Goal: Task Accomplishment & Management: Use online tool/utility

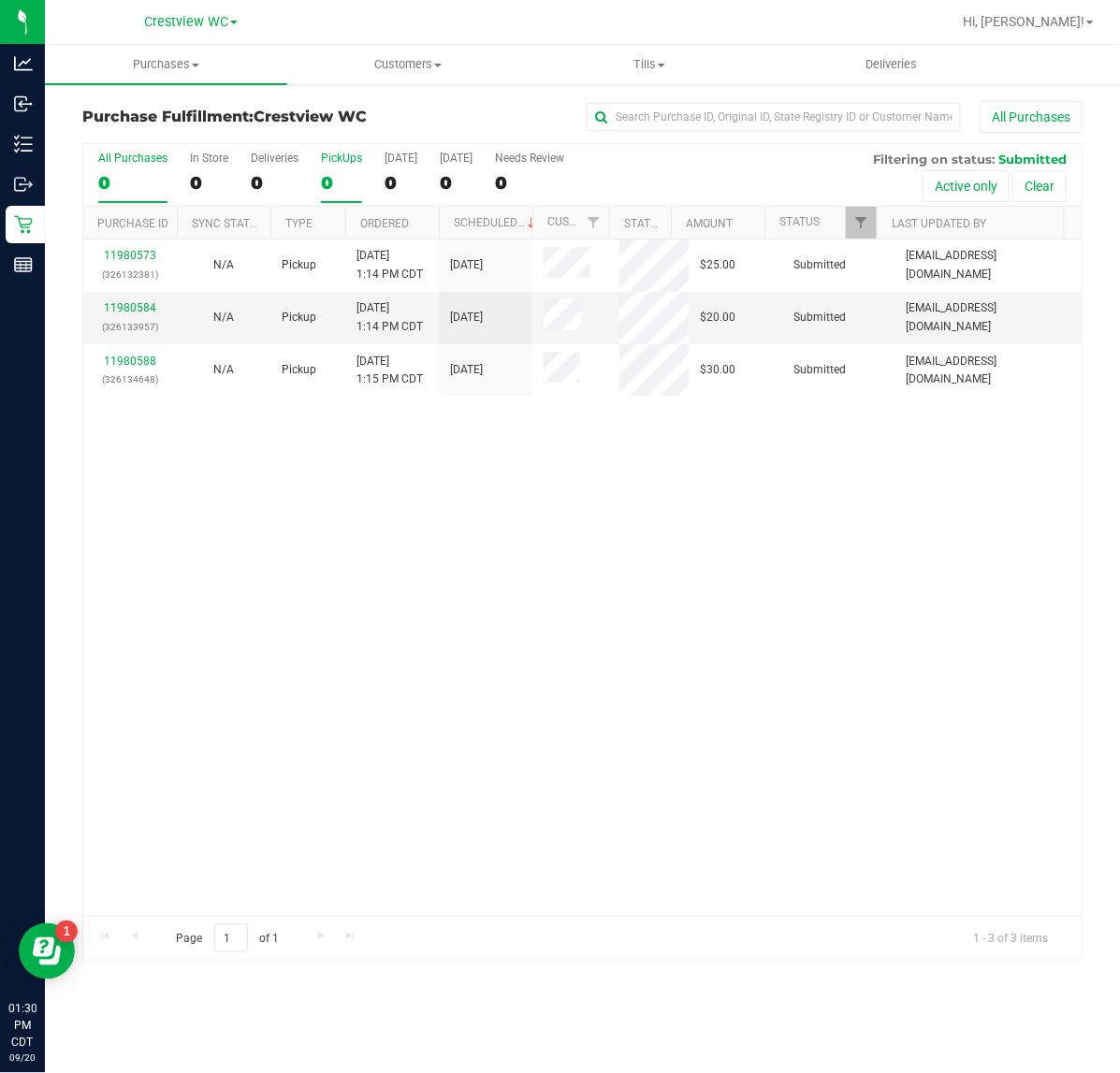
click at [337, 190] on div "0" at bounding box center [342, 182] width 42 height 22
click at [0, 0] on input "PickUps 0" at bounding box center [0, 0] width 0 height 0
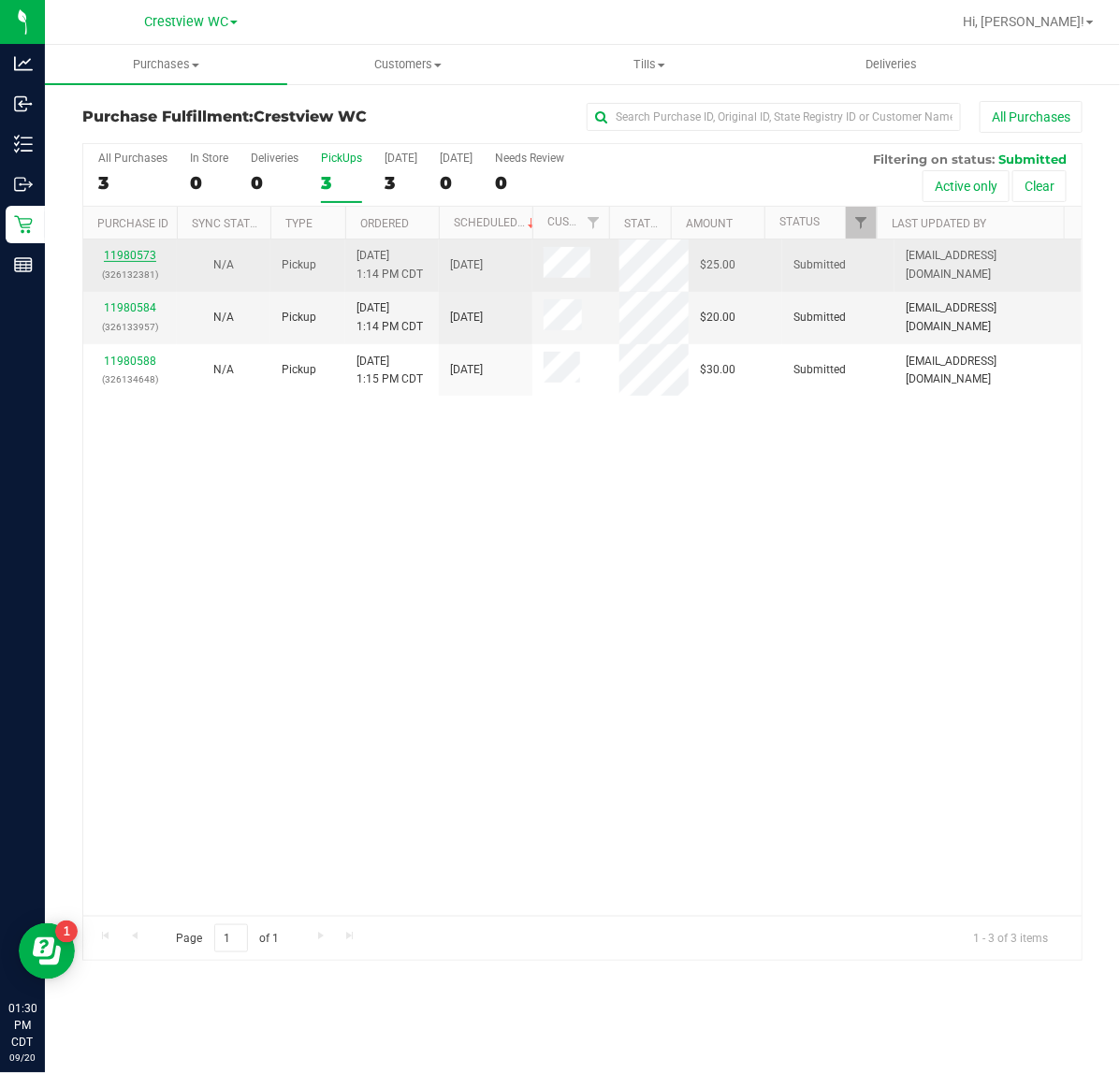
click at [133, 262] on link "11980573" at bounding box center [129, 255] width 52 height 13
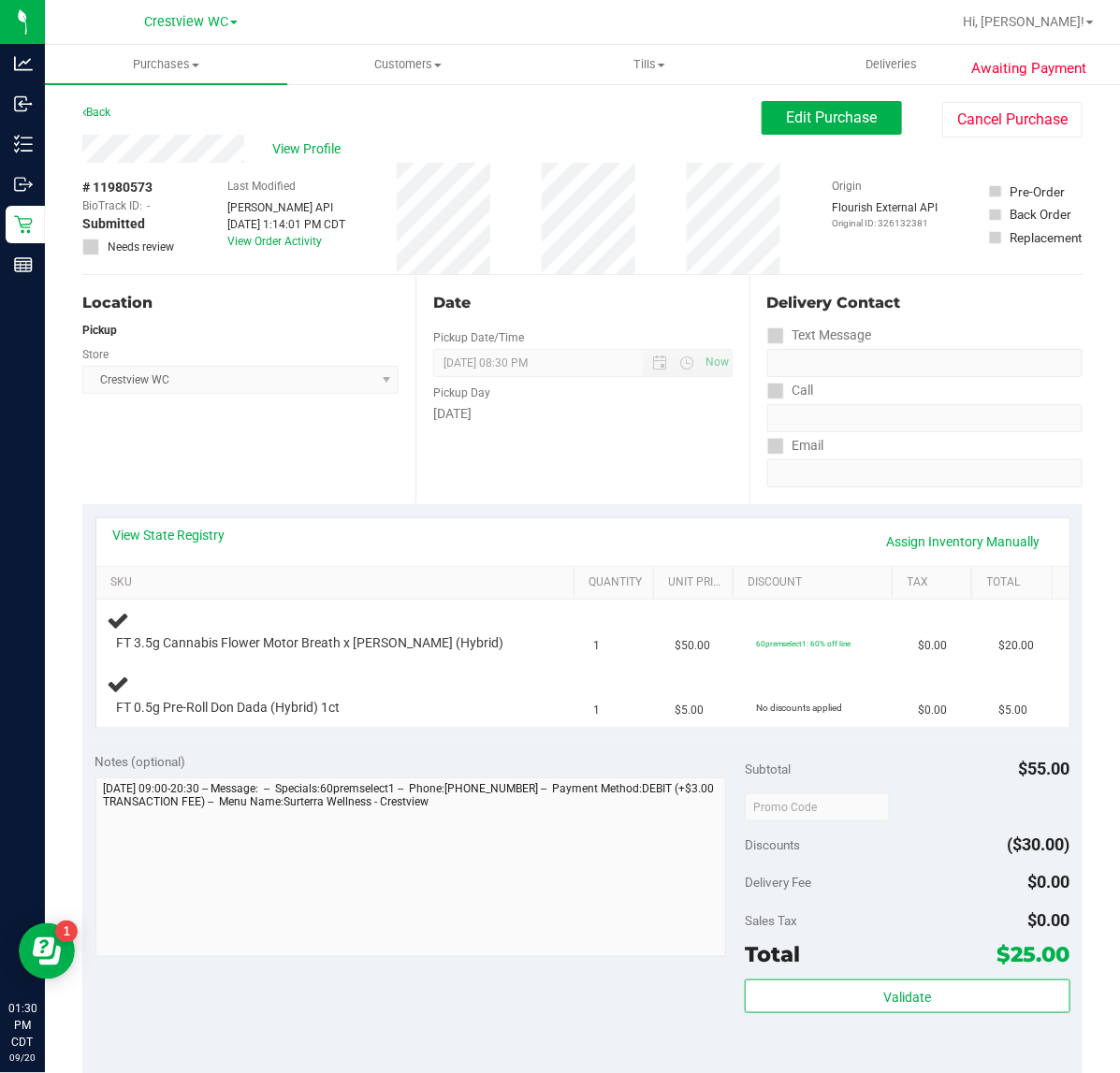
click at [257, 453] on div "Location Pickup Store Crestview WC Select Store [PERSON_NAME][GEOGRAPHIC_DATA] …" at bounding box center [248, 389] width 333 height 230
click at [282, 442] on div "Location Pickup Store Crestview WC Select Store [PERSON_NAME][GEOGRAPHIC_DATA] …" at bounding box center [248, 389] width 333 height 230
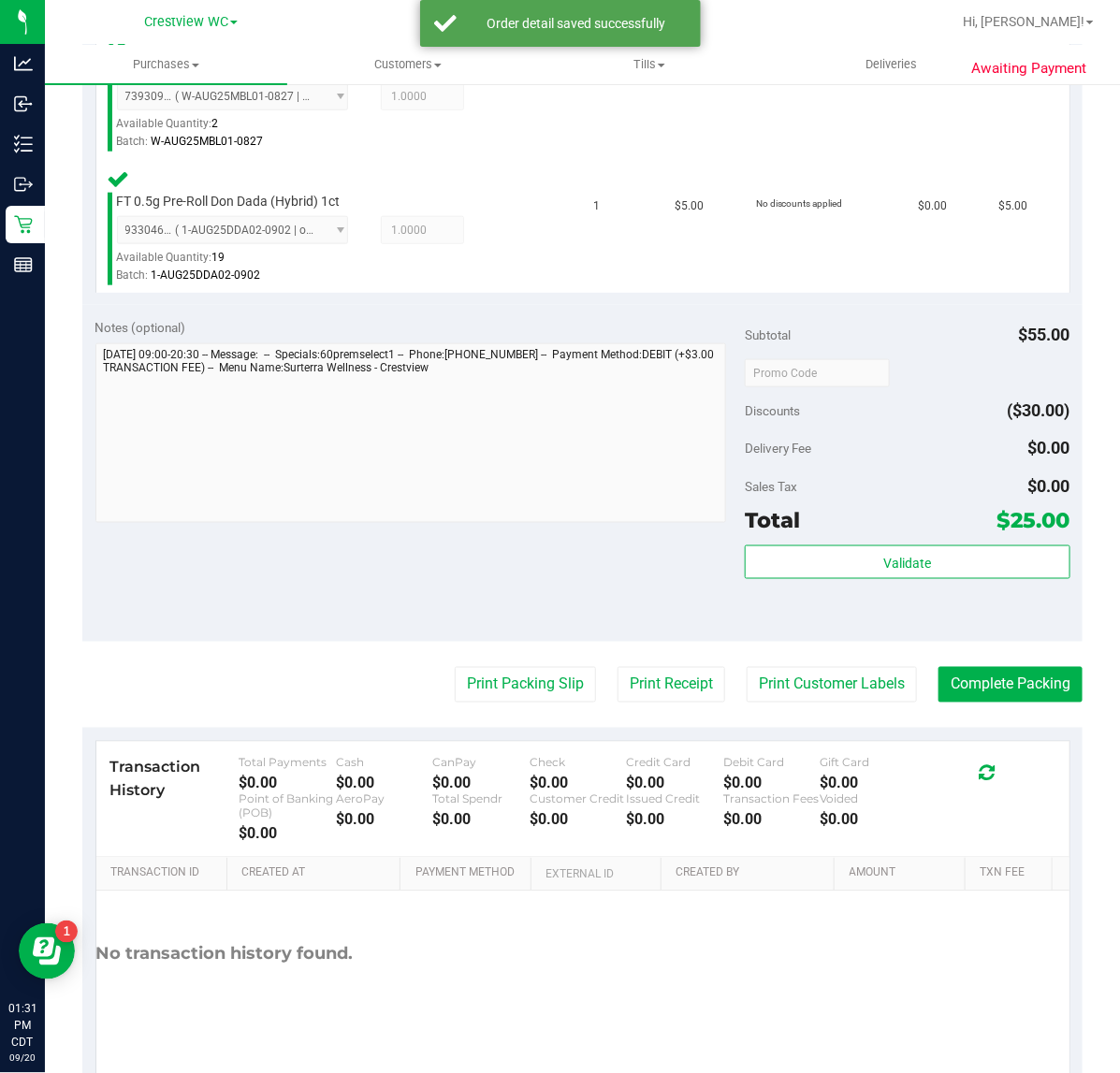
scroll to position [588, 0]
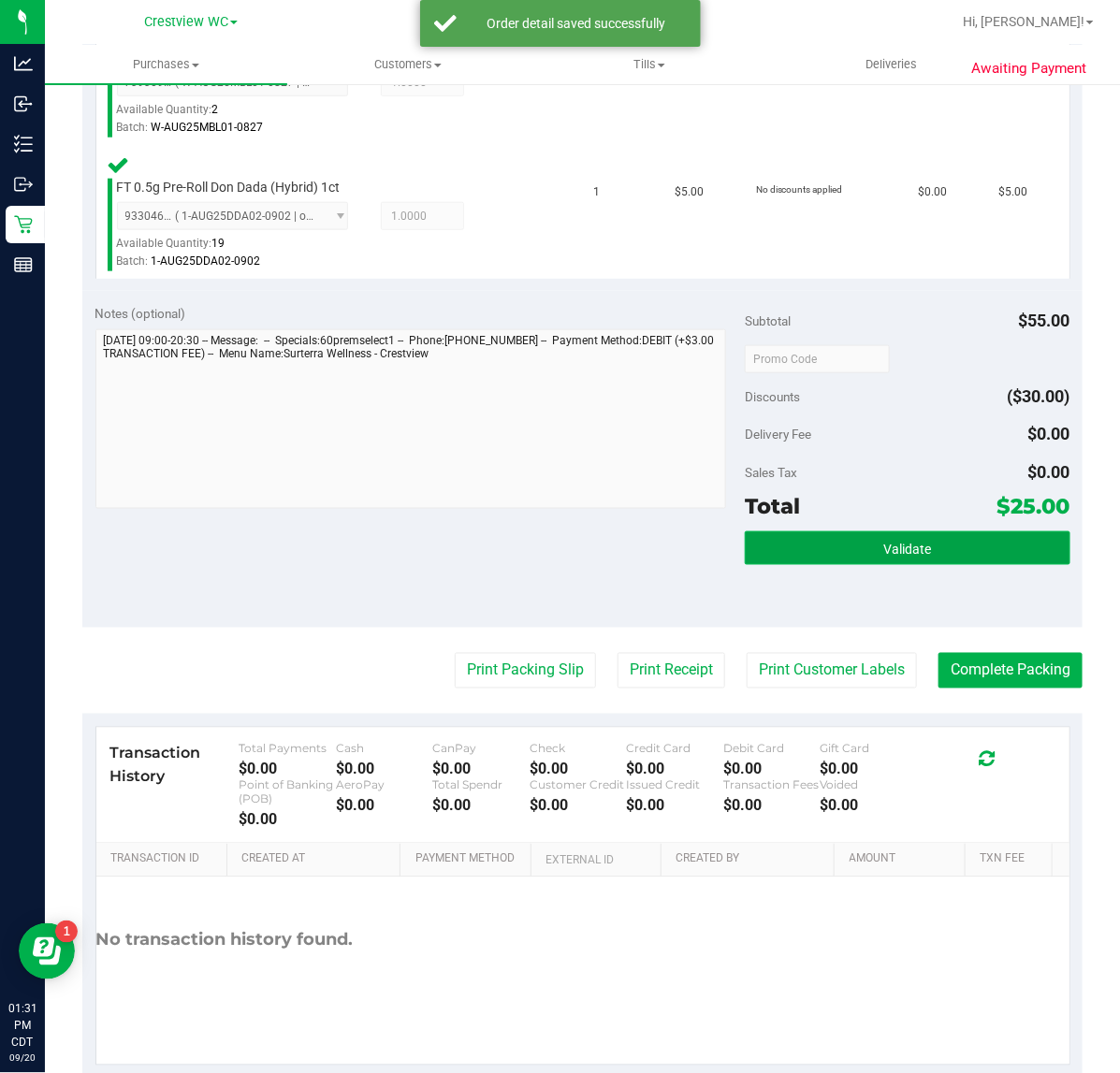
click at [928, 534] on button "Validate" at bounding box center [907, 549] width 325 height 34
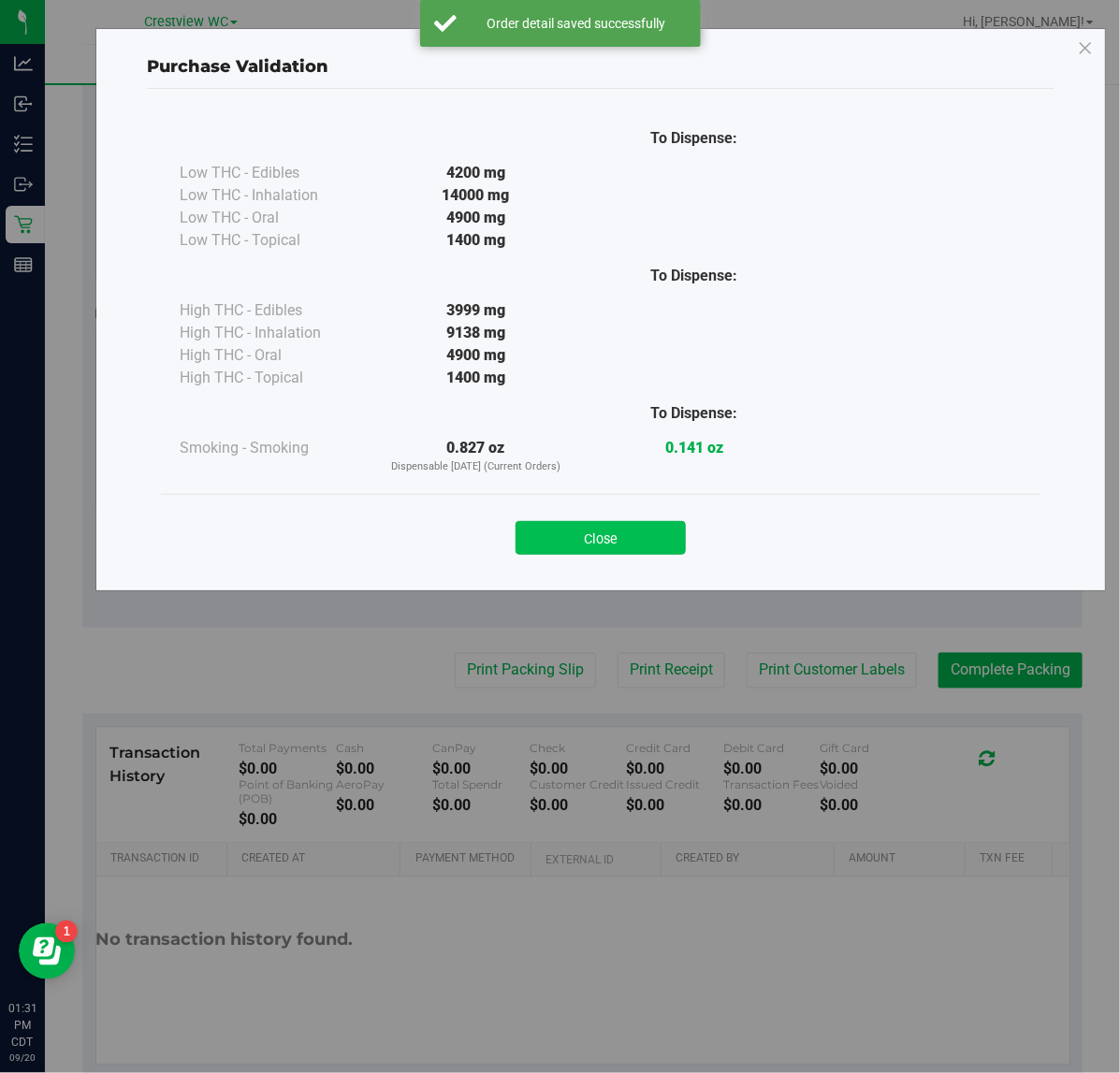
click at [633, 548] on button "Close" at bounding box center [601, 538] width 170 height 34
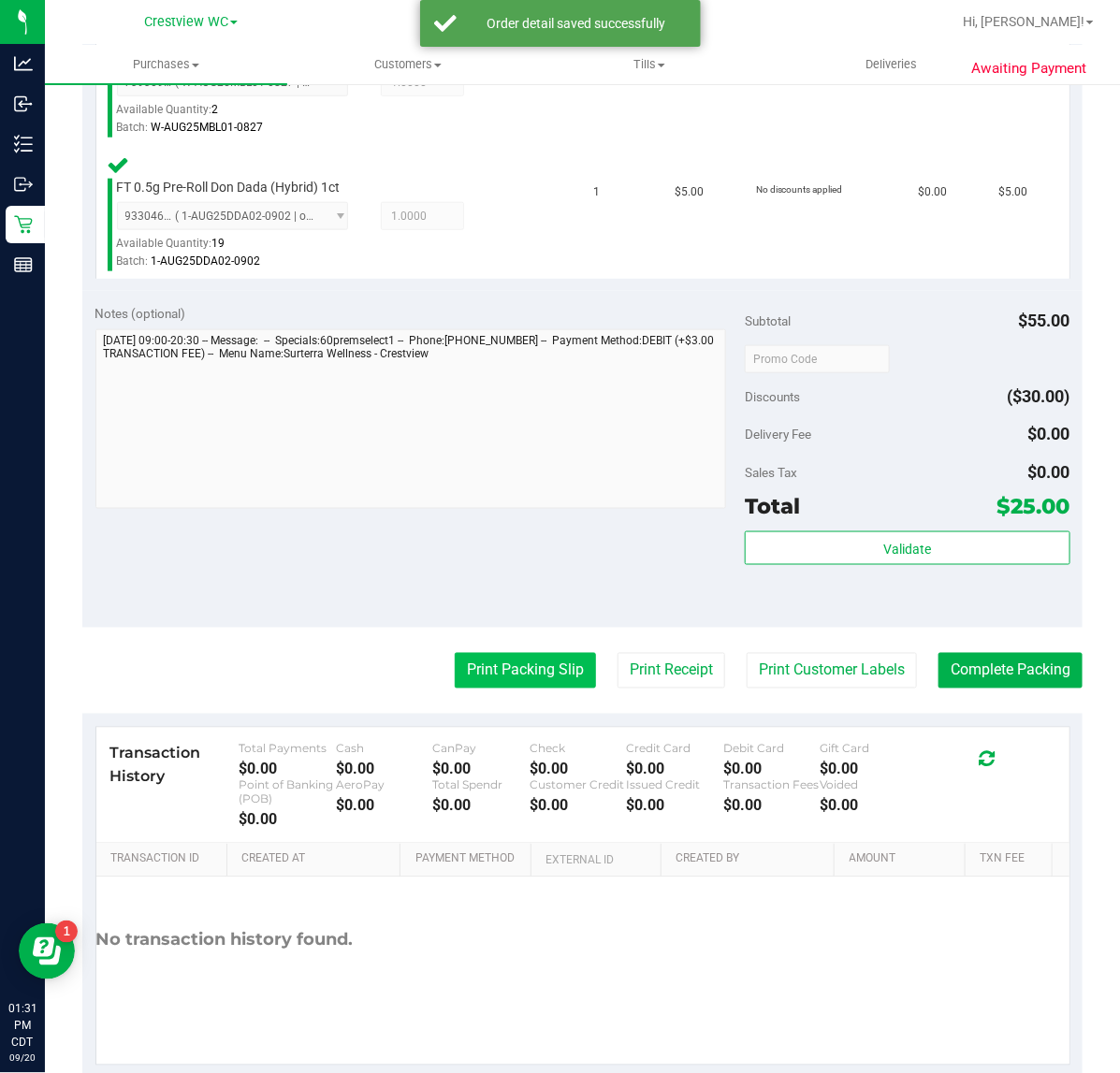
click at [524, 671] on button "Print Packing Slip" at bounding box center [525, 671] width 142 height 36
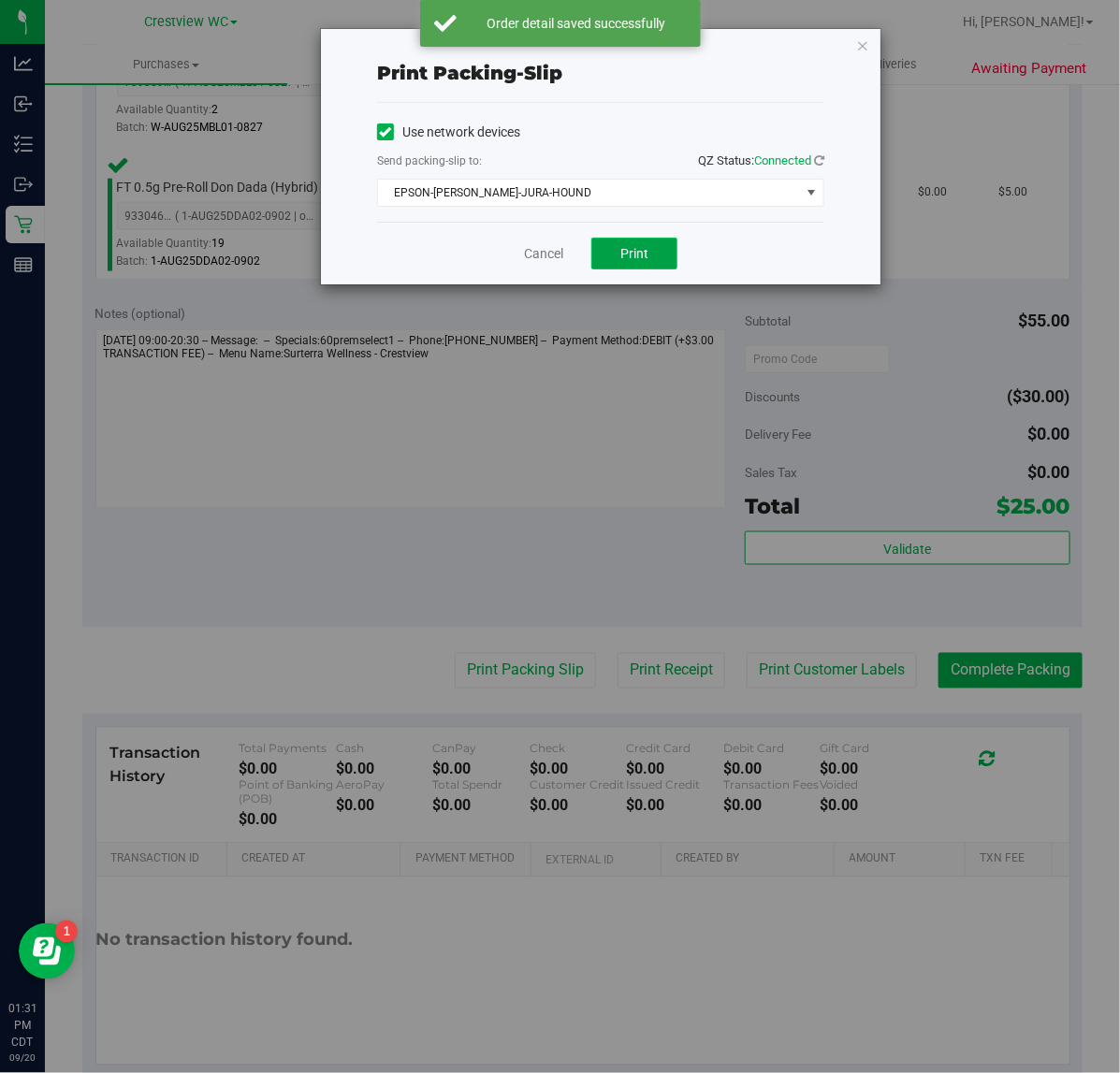
click at [610, 259] on button "Print" at bounding box center [634, 254] width 86 height 32
click at [541, 253] on link "Cancel" at bounding box center [544, 254] width 40 height 20
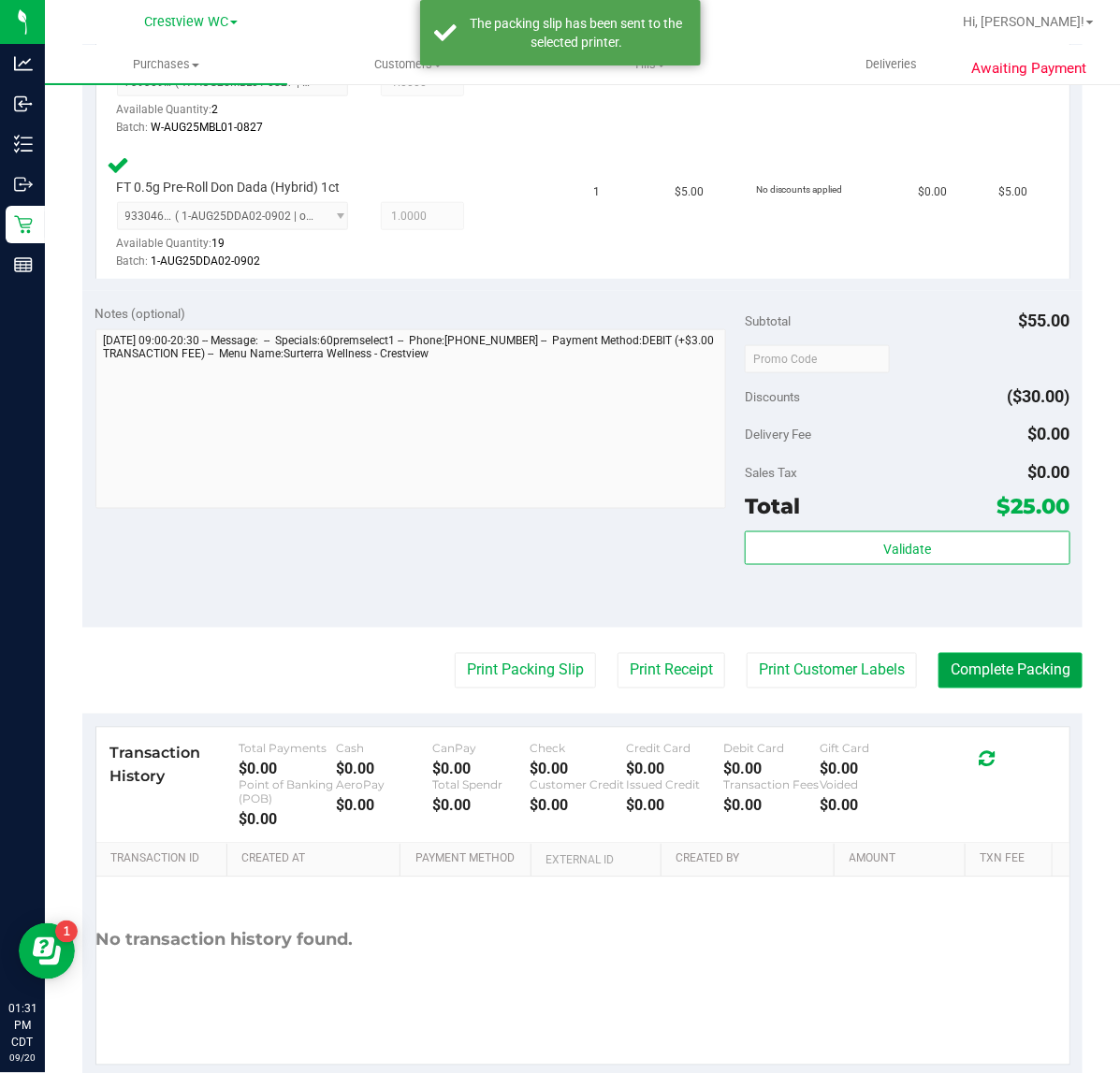
click at [1047, 678] on button "Complete Packing" at bounding box center [1010, 671] width 144 height 36
